Goal: Task Accomplishment & Management: Use online tool/utility

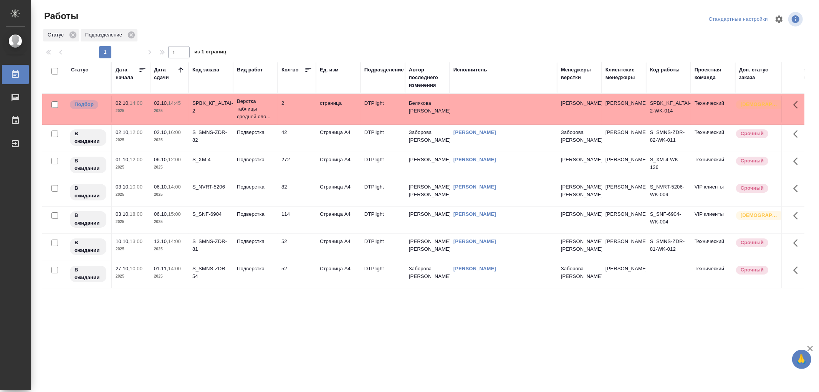
click at [254, 166] on td "Подверстка" at bounding box center [255, 165] width 45 height 27
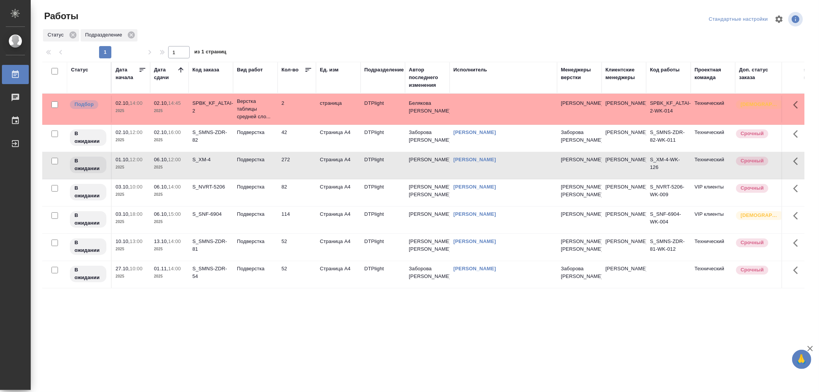
click at [254, 166] on td "Подверстка" at bounding box center [255, 165] width 45 height 27
click at [755, 76] on div "Доп. статус заказа" at bounding box center [759, 73] width 40 height 15
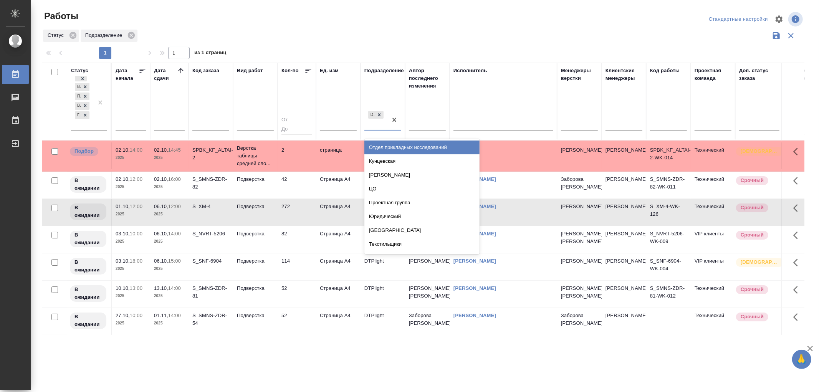
click at [375, 129] on div "DTPlight" at bounding box center [376, 119] width 23 height 21
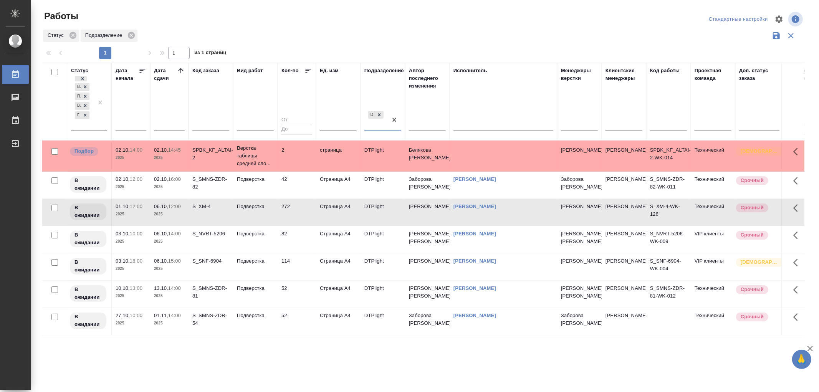
click at [376, 128] on div "DTPlight" at bounding box center [376, 119] width 23 height 21
type input "верстк и дизайна"
click at [370, 33] on div "Статус Подразделение" at bounding box center [423, 35] width 763 height 15
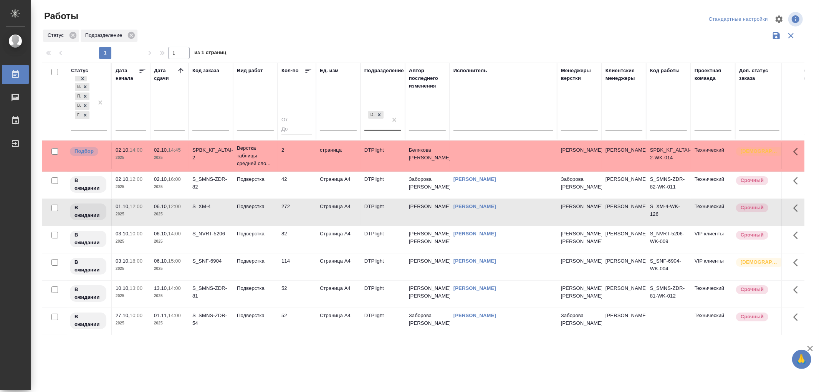
click at [370, 129] on div "DTPlight" at bounding box center [376, 119] width 23 height 21
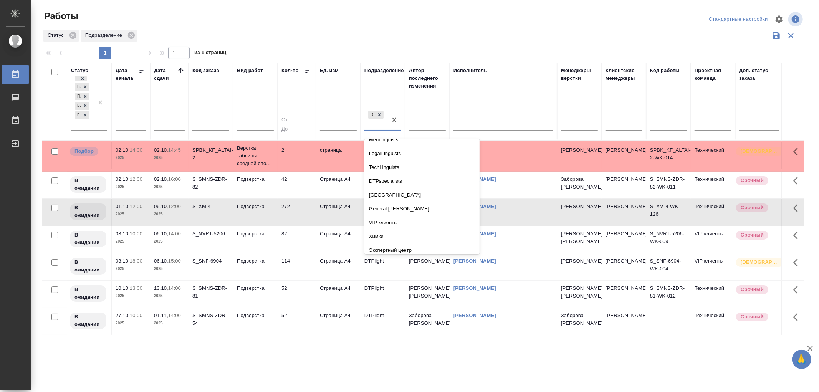
scroll to position [1232, 0]
click at [323, 94] on div "Ед. изм" at bounding box center [338, 101] width 37 height 69
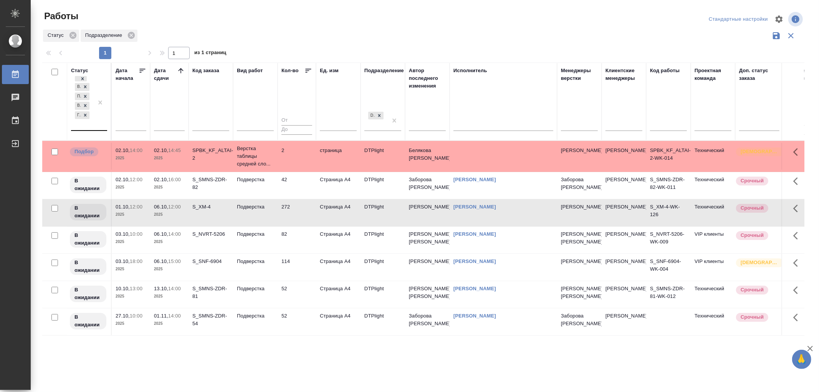
click at [87, 125] on div "В работе Подбор В ожидании Готов к работе" at bounding box center [82, 103] width 22 height 56
click at [730, 20] on div "Стандартные настройки" at bounding box center [738, 19] width 63 height 12
click at [780, 16] on icon "button" at bounding box center [779, 18] width 7 height 7
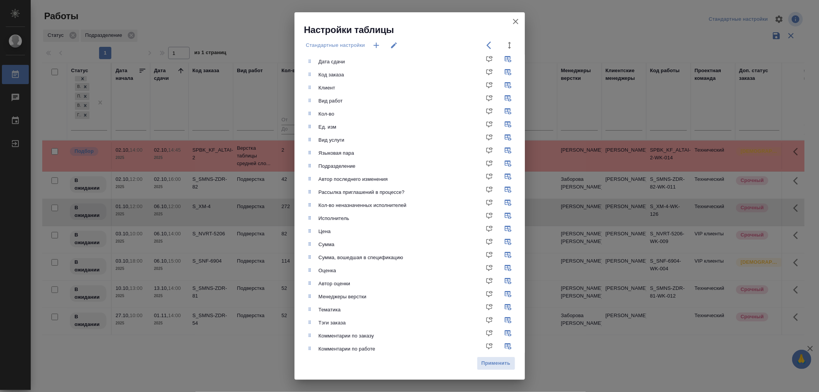
scroll to position [16, 0]
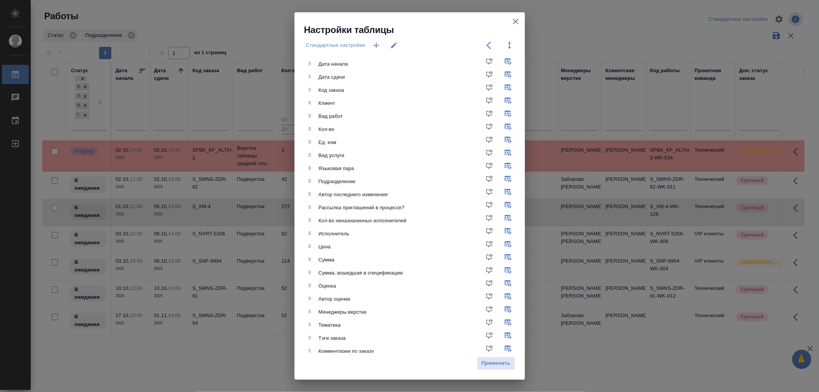
click at [403, 223] on div "Кол-во неназначенных исполнителей" at bounding box center [421, 221] width 205 height 8
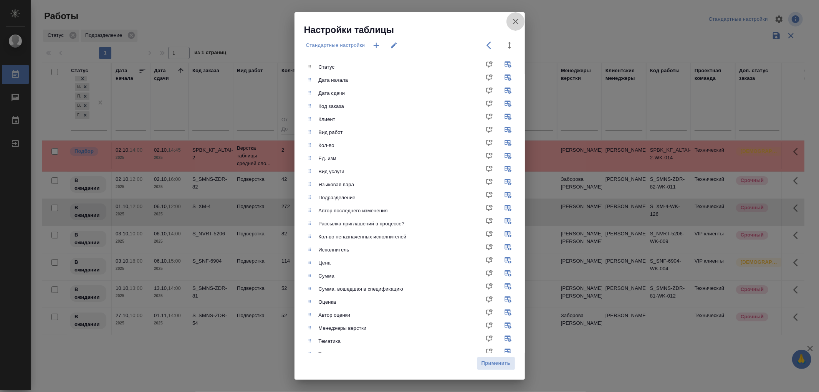
click at [519, 22] on icon "button" at bounding box center [515, 21] width 9 height 9
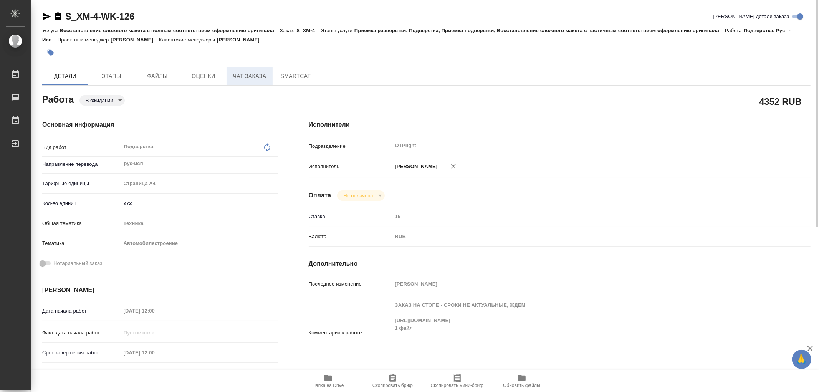
click at [259, 81] on button "Чат заказа" at bounding box center [250, 76] width 46 height 18
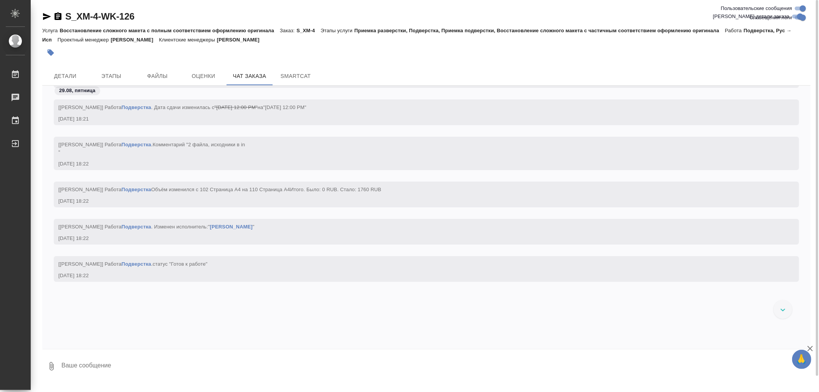
scroll to position [56396, 0]
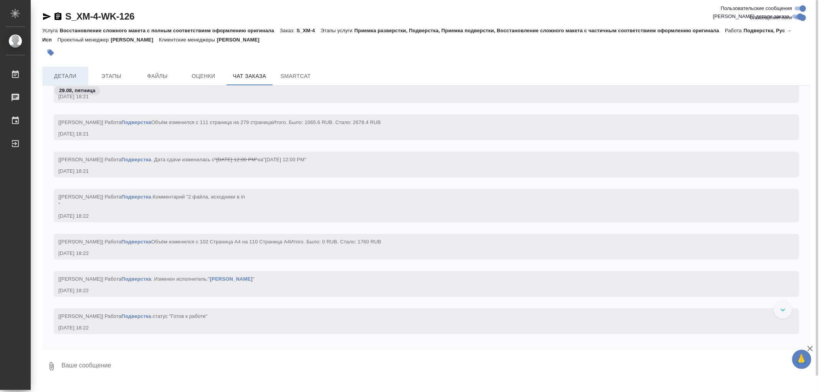
click at [66, 76] on span "Детали" at bounding box center [65, 76] width 37 height 10
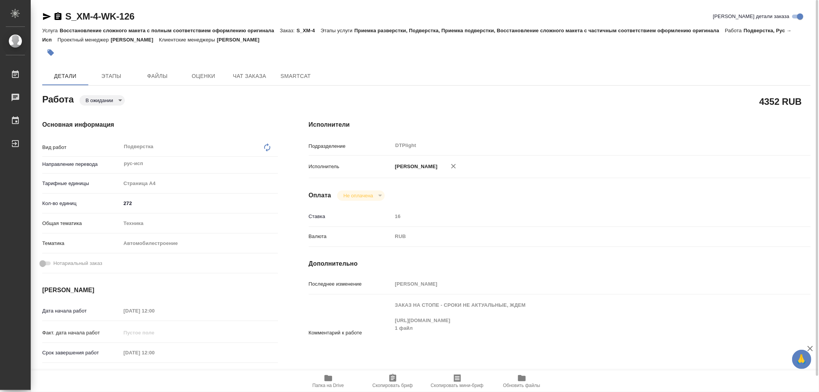
type textarea "x"
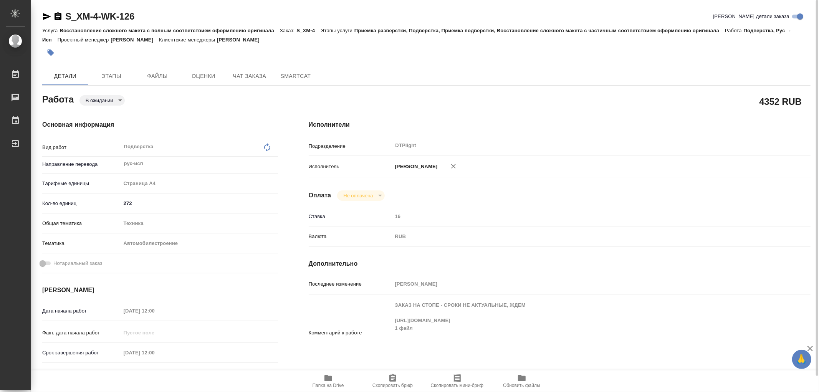
type textarea "x"
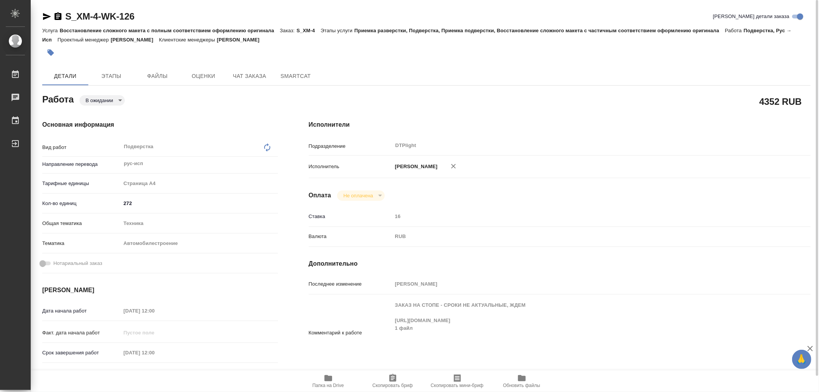
type textarea "x"
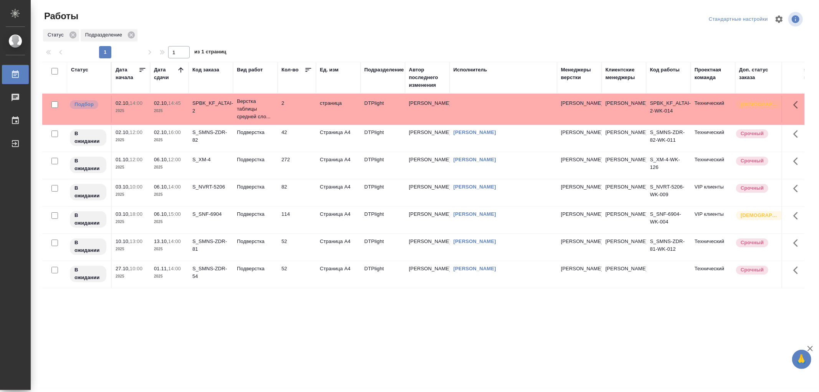
click at [273, 223] on td "Подверстка" at bounding box center [255, 220] width 45 height 27
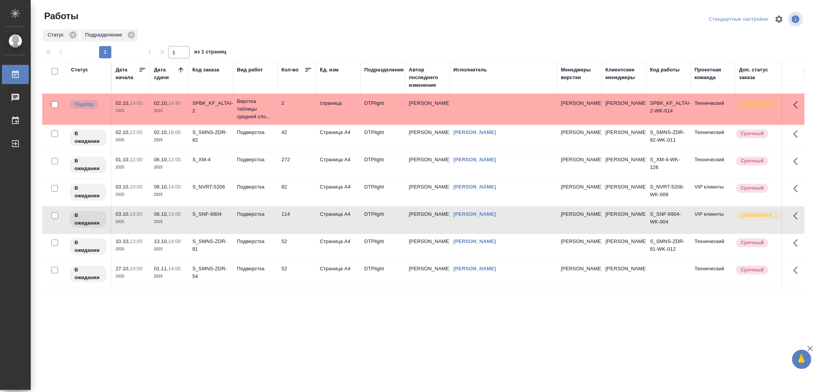
click at [273, 223] on td "Подверстка" at bounding box center [255, 220] width 45 height 27
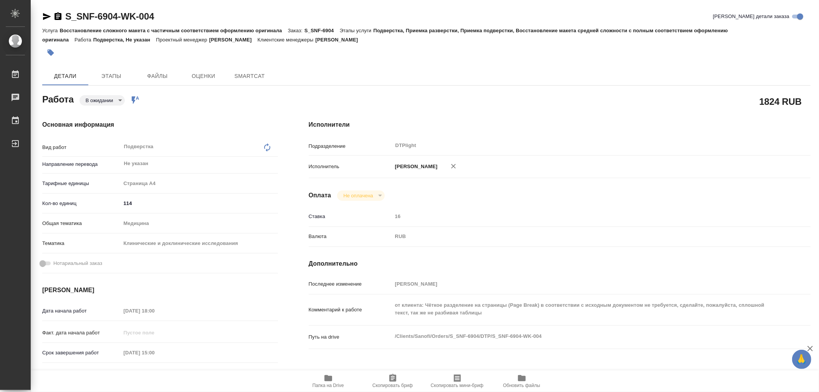
type textarea "x"
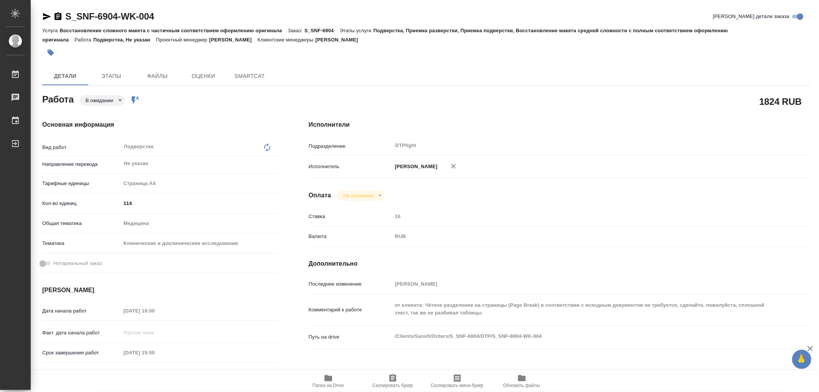
type textarea "x"
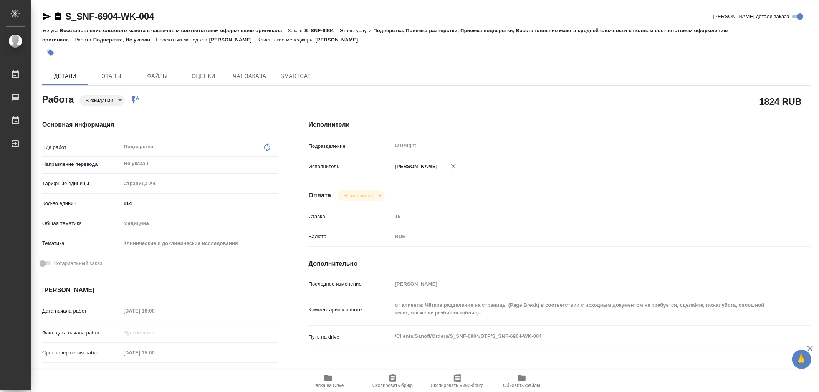
type textarea "x"
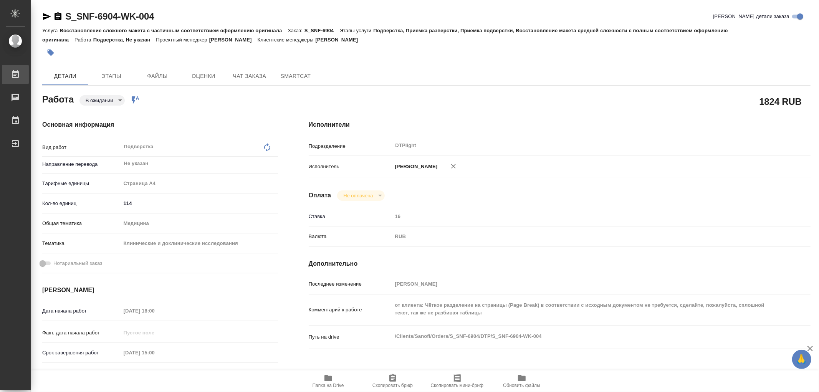
type textarea "x"
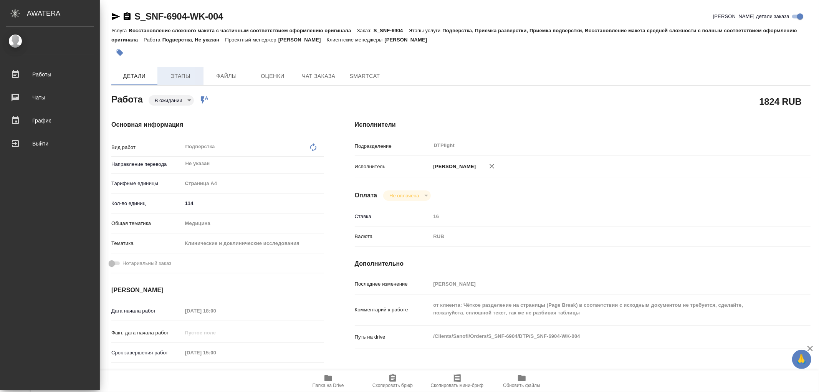
type textarea "x"
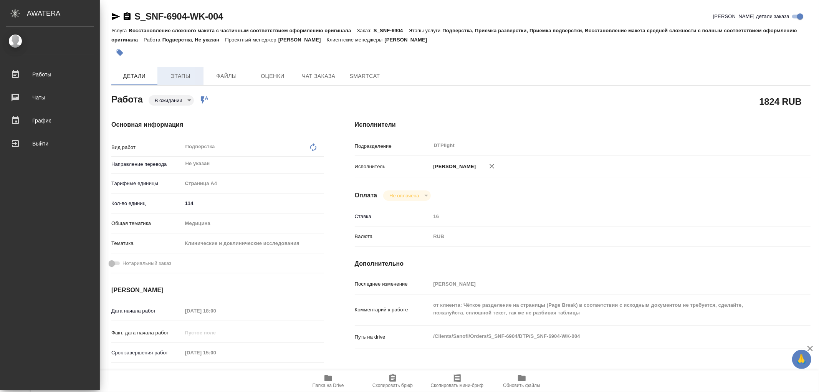
type textarea "x"
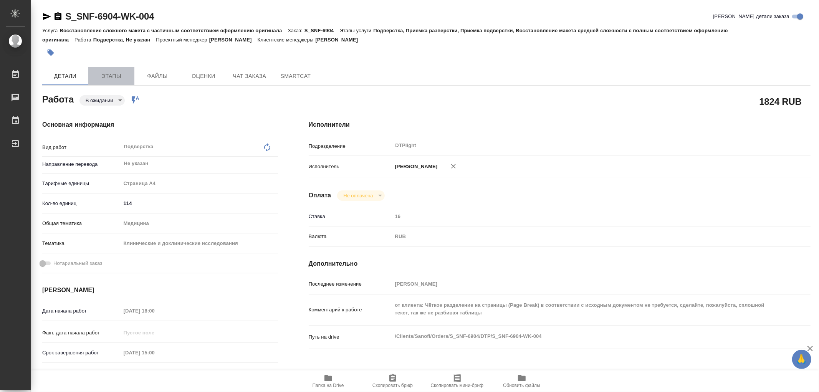
click at [108, 80] on span "Этапы" at bounding box center [111, 76] width 37 height 10
